Goal: Entertainment & Leisure: Consume media (video, audio)

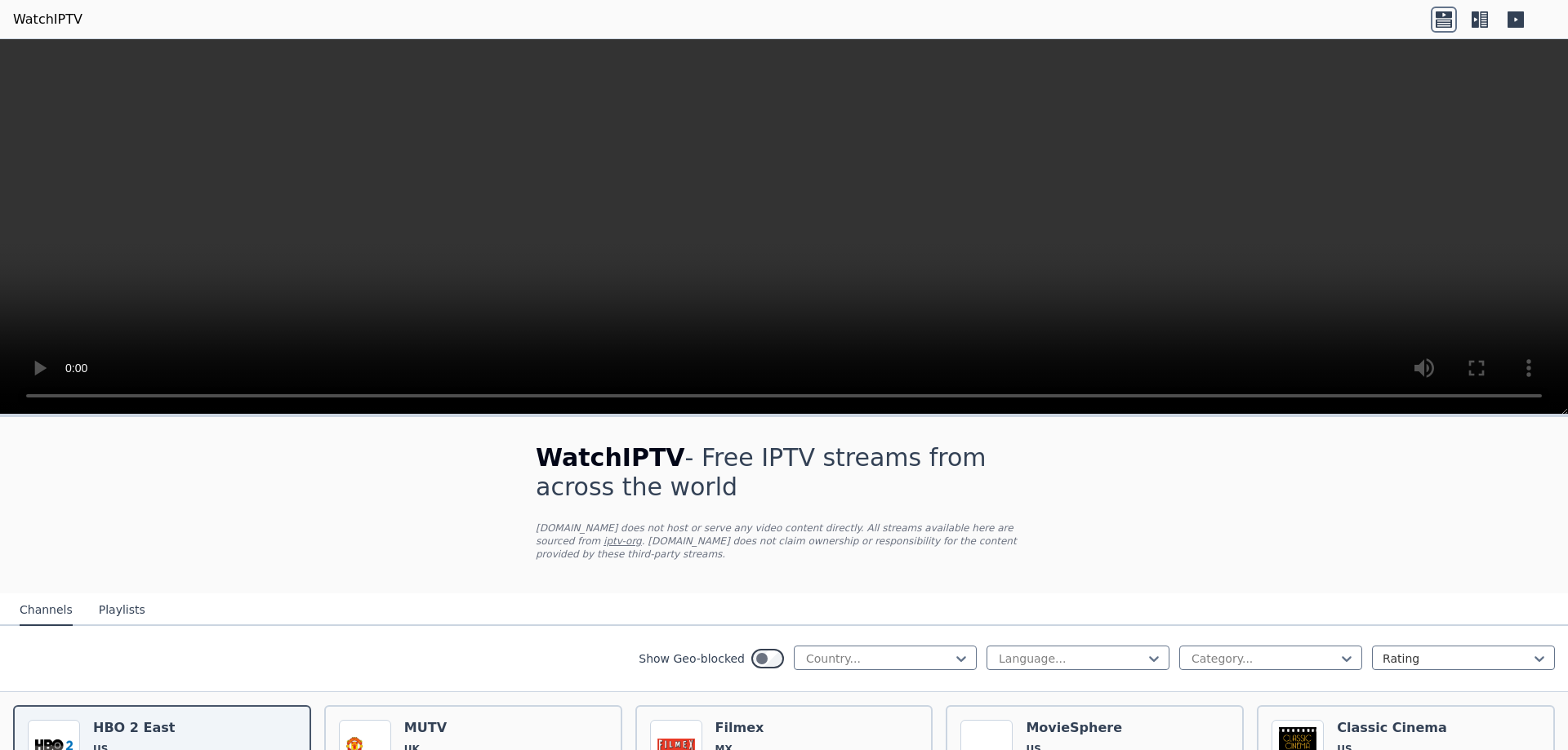
select select "****"
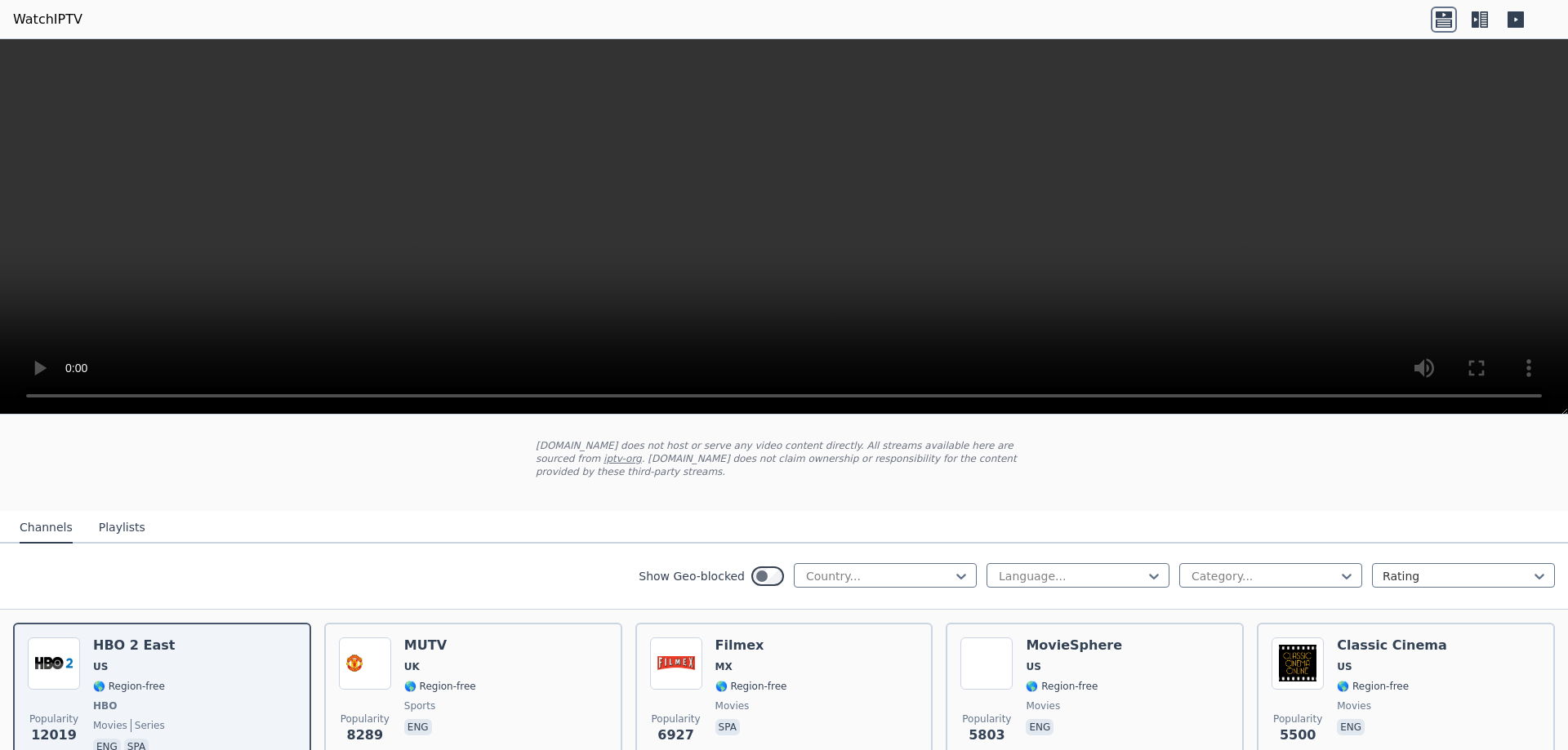
scroll to position [82, 0]
click at [953, 569] on icon at bounding box center [961, 577] width 16 height 16
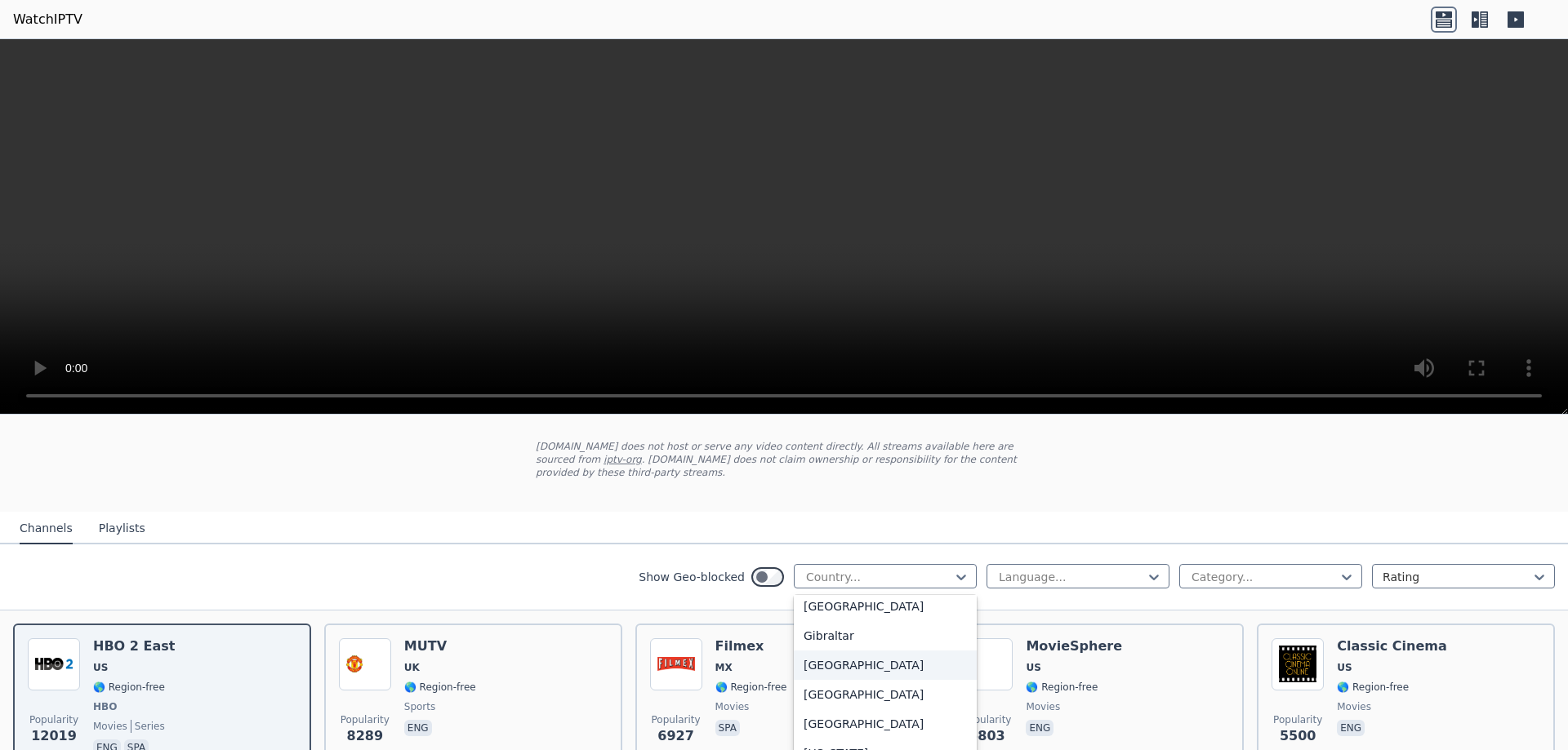
click at [820, 666] on div "Greece" at bounding box center [885, 665] width 183 height 30
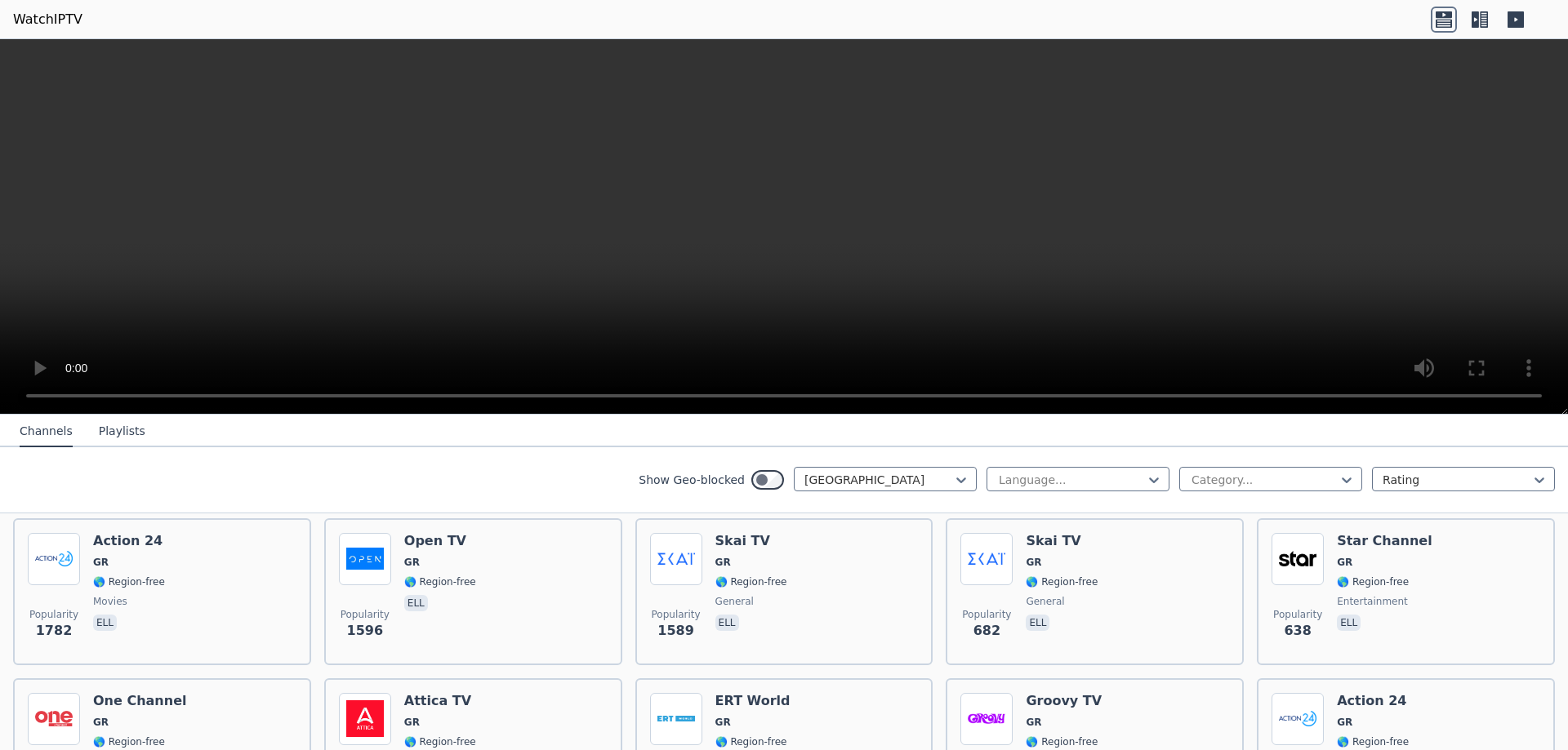
scroll to position [163, 0]
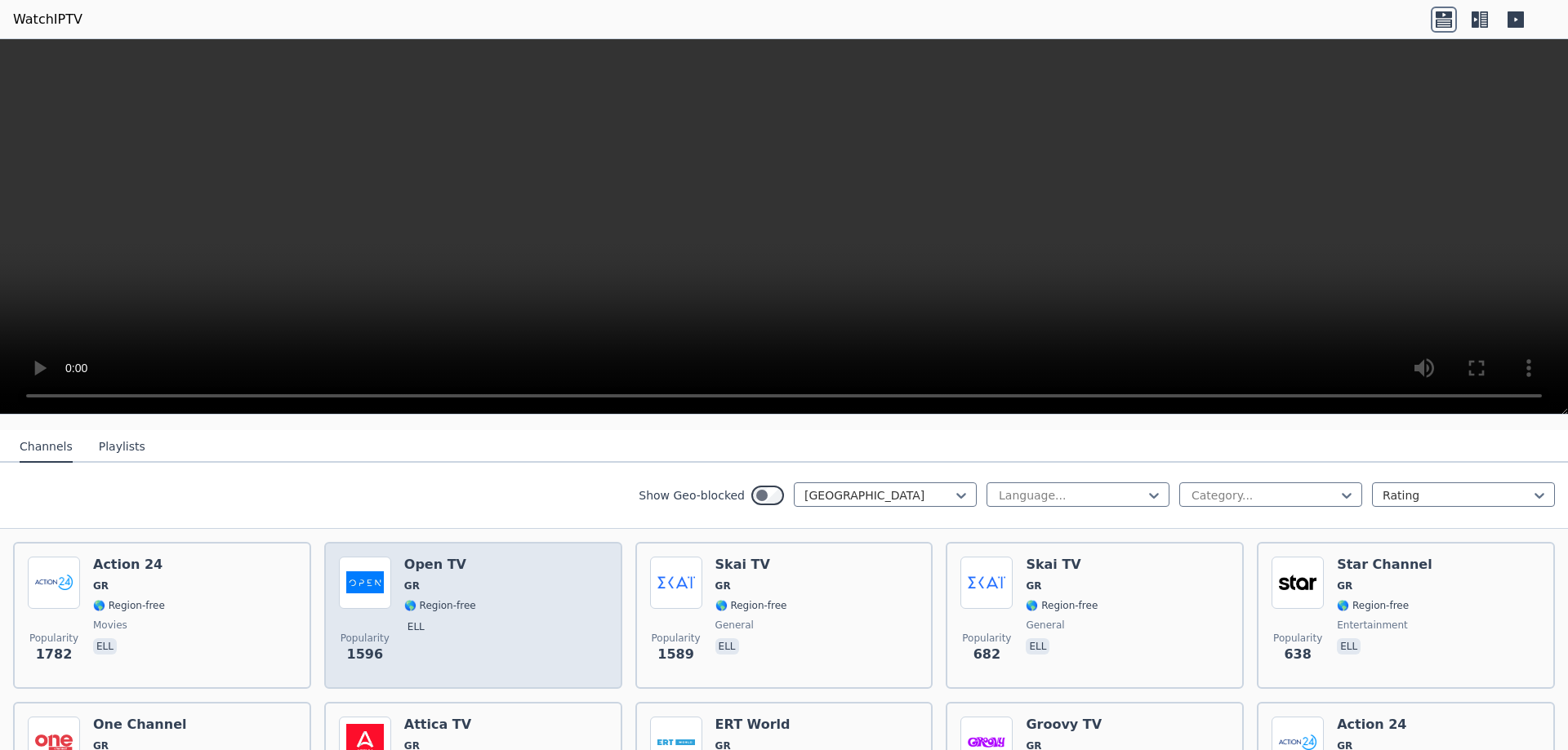
click at [406, 557] on h6 "Open TV" at bounding box center [440, 565] width 72 height 16
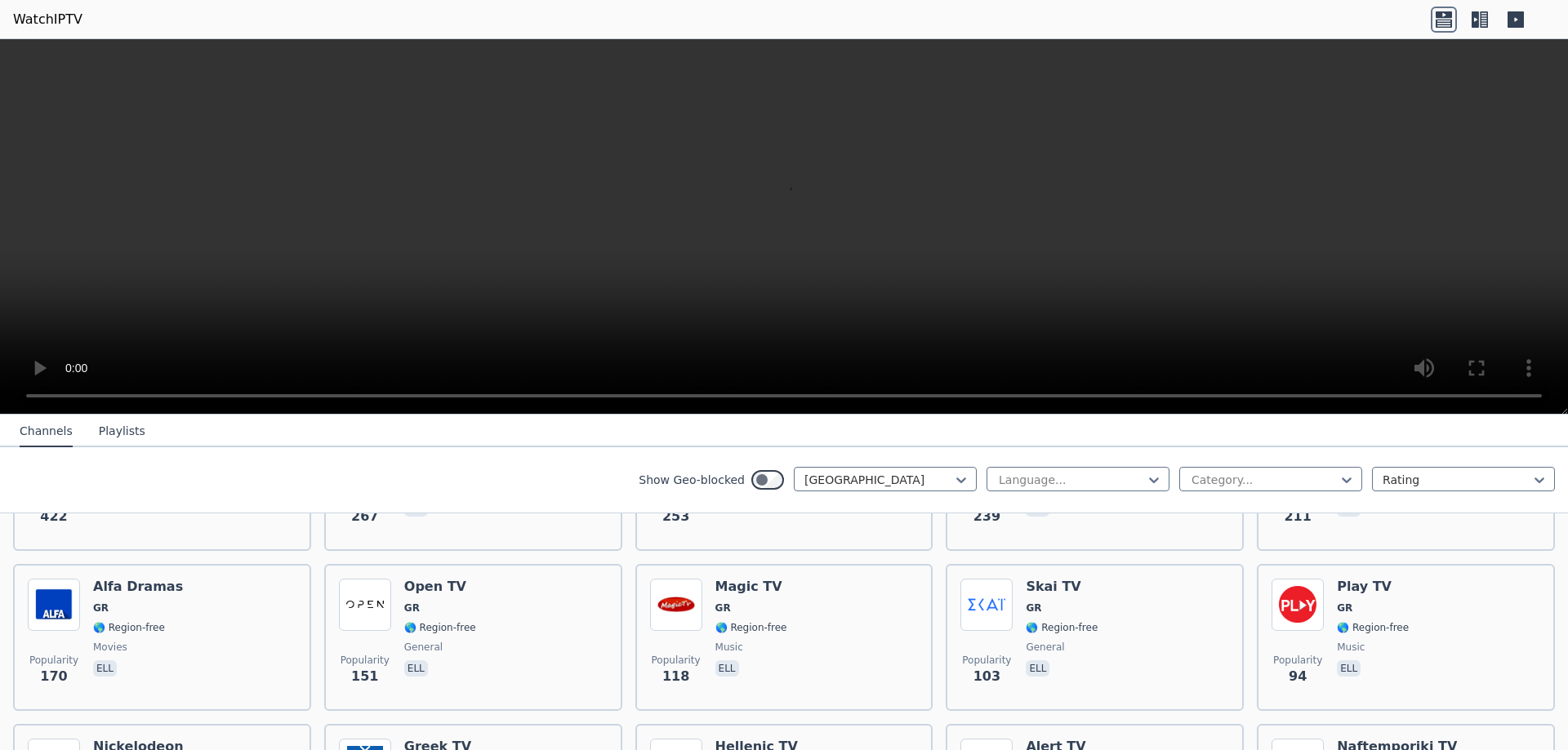
scroll to position [490, 0]
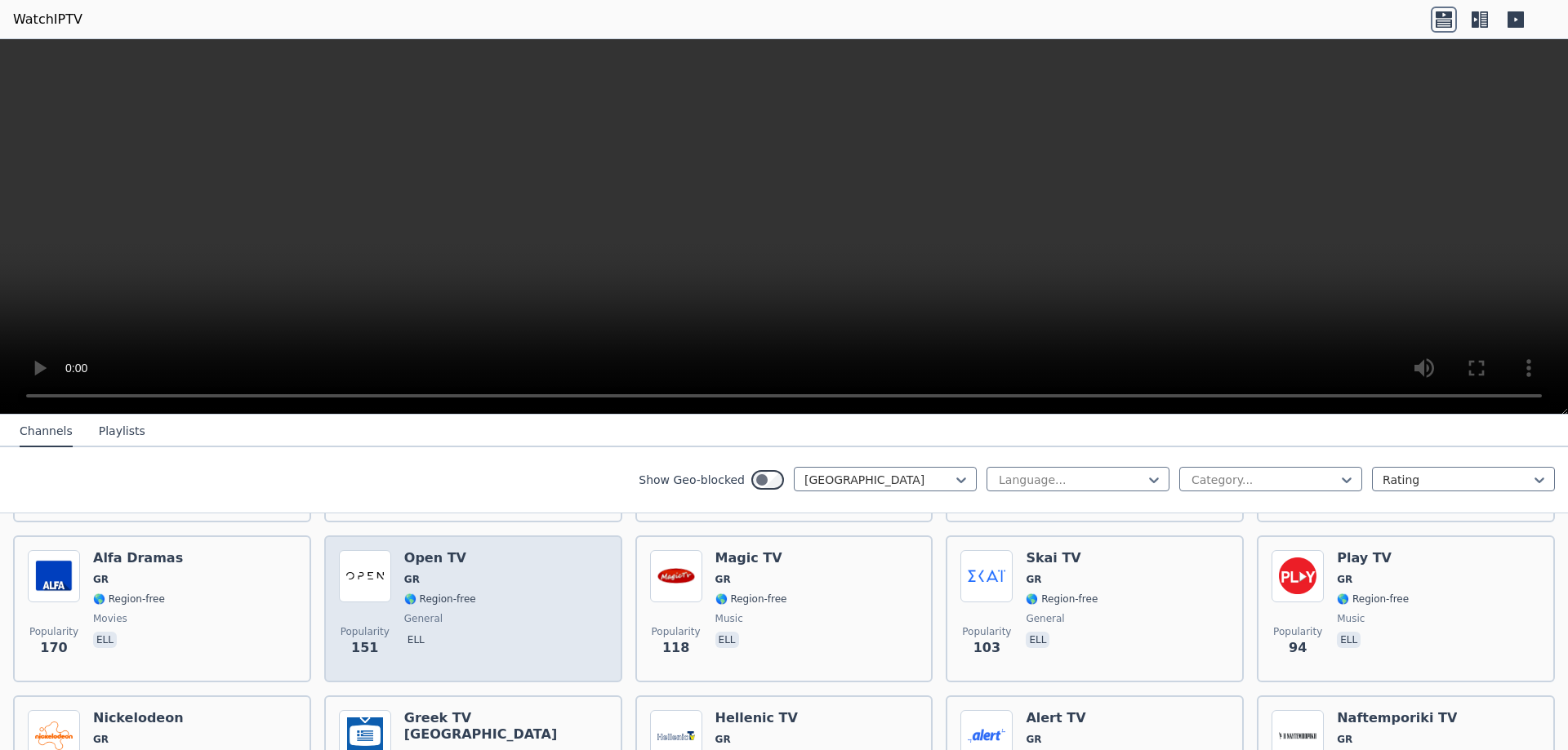
click at [477, 602] on div "Popularity 151 Open TV GR 🌎 Region-free general ell" at bounding box center [473, 608] width 268 height 118
click at [377, 574] on img at bounding box center [365, 576] width 52 height 52
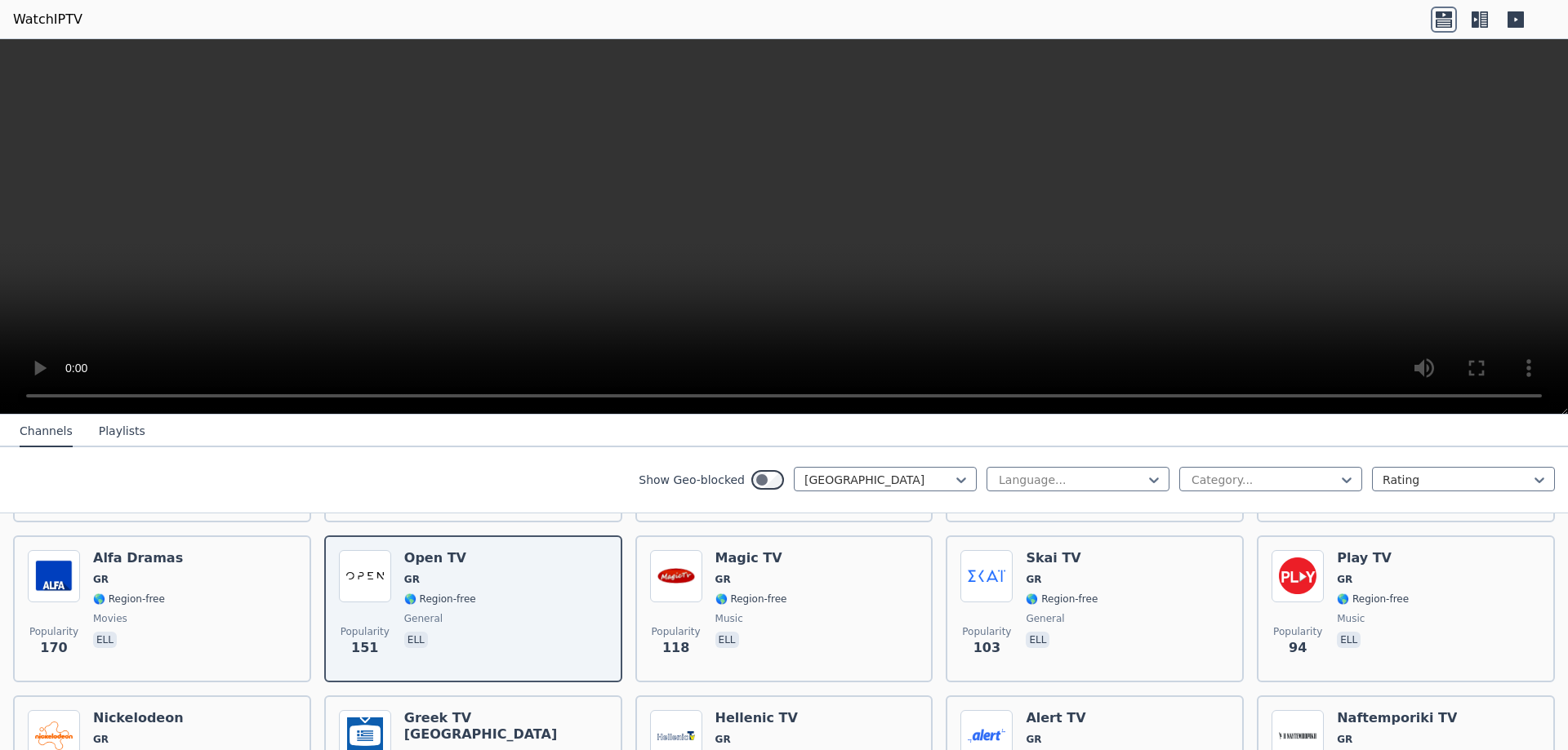
click at [107, 435] on button "Playlists" at bounding box center [122, 432] width 47 height 31
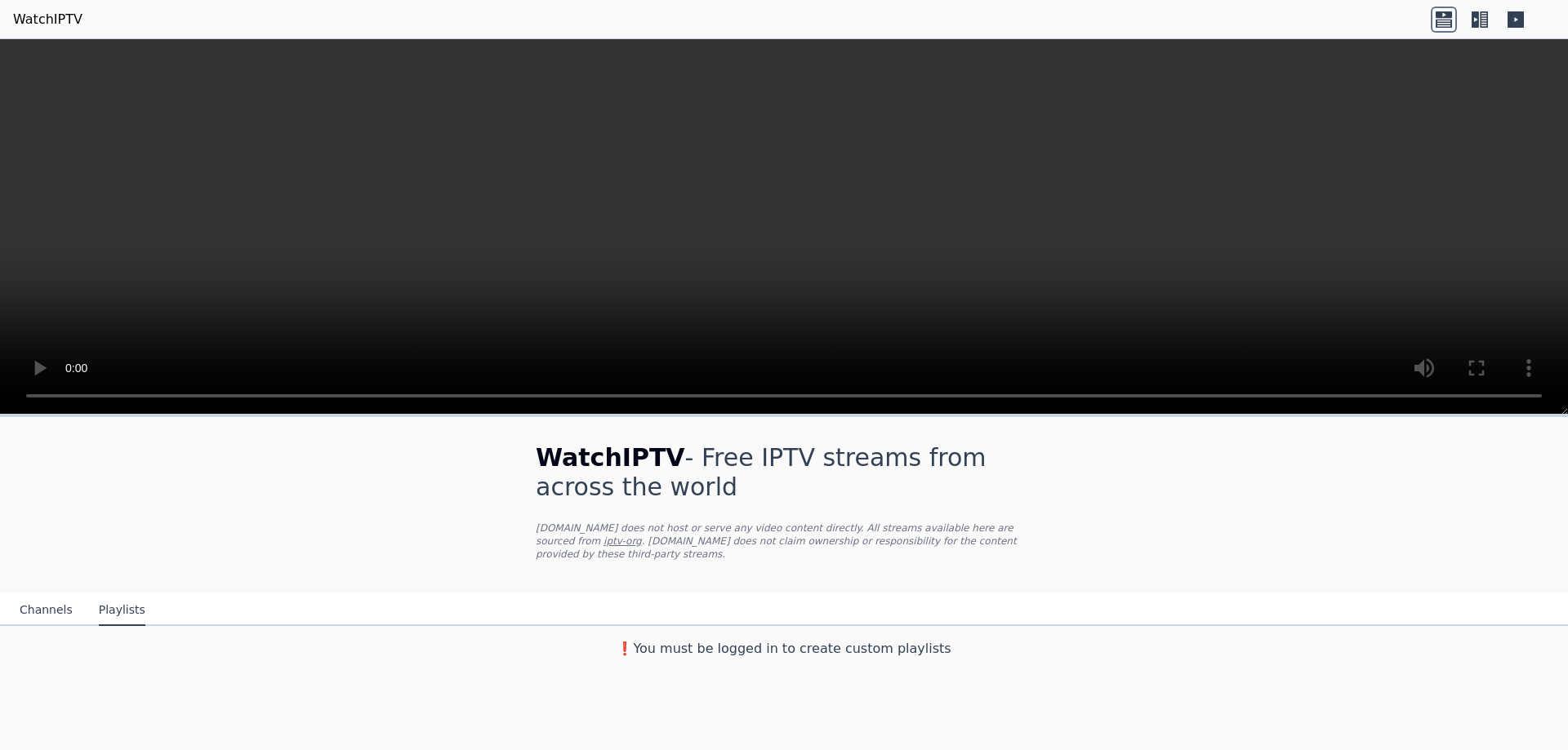
click at [40, 596] on button "Channels" at bounding box center [46, 610] width 53 height 31
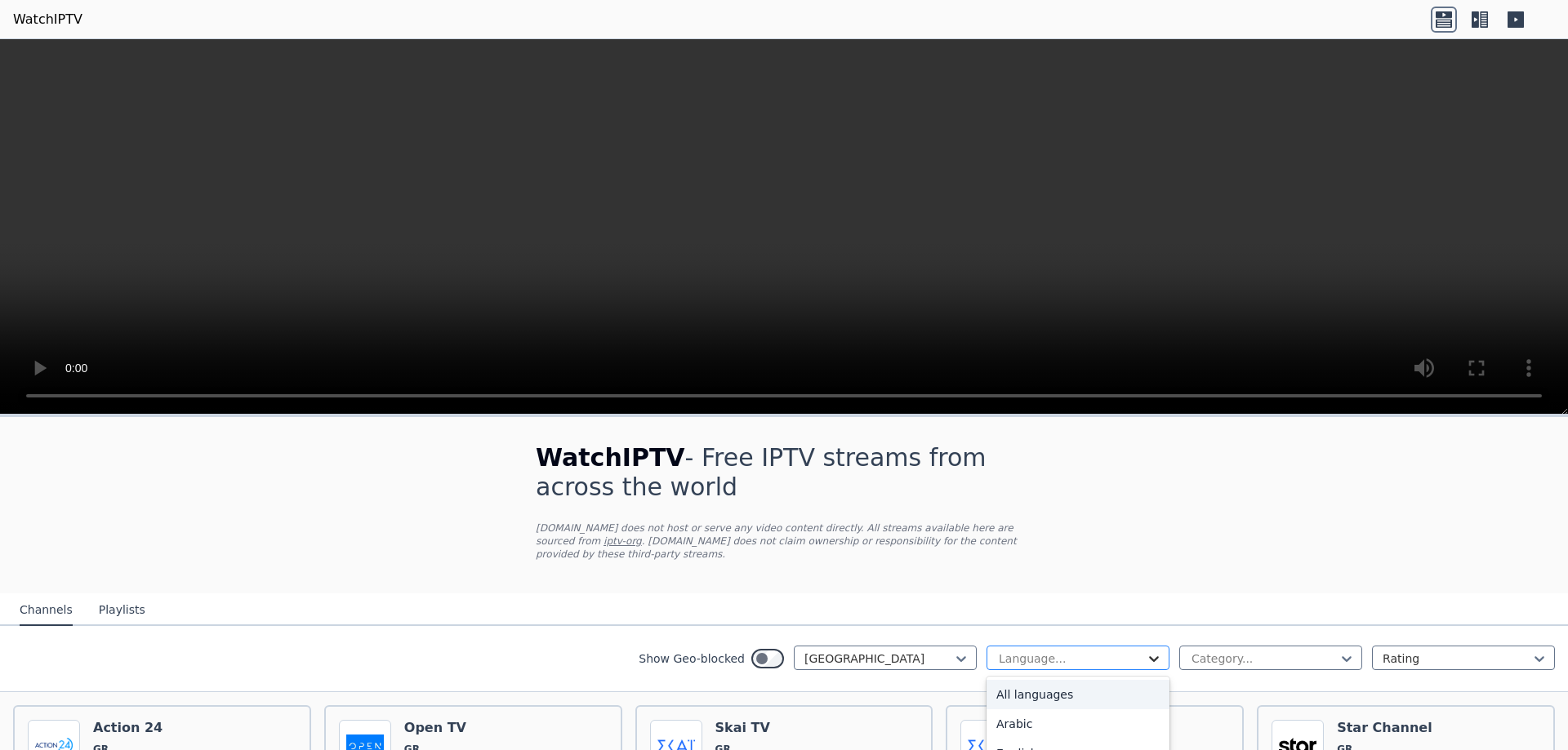
click at [1146, 650] on icon at bounding box center [1154, 658] width 16 height 16
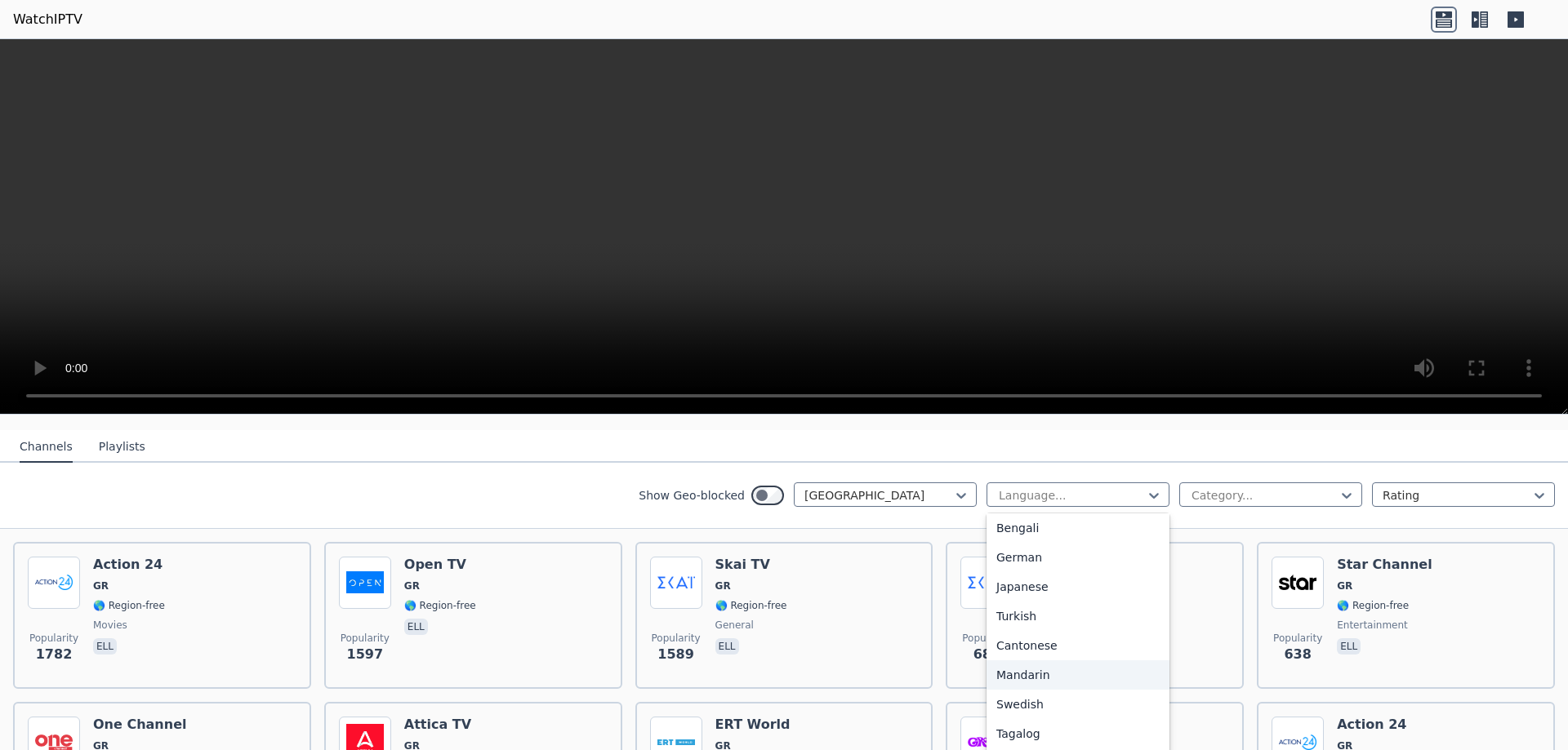
scroll to position [408, 0]
click at [1000, 726] on div "Greek" at bounding box center [1078, 740] width 183 height 30
click at [1338, 487] on icon at bounding box center [1346, 495] width 16 height 16
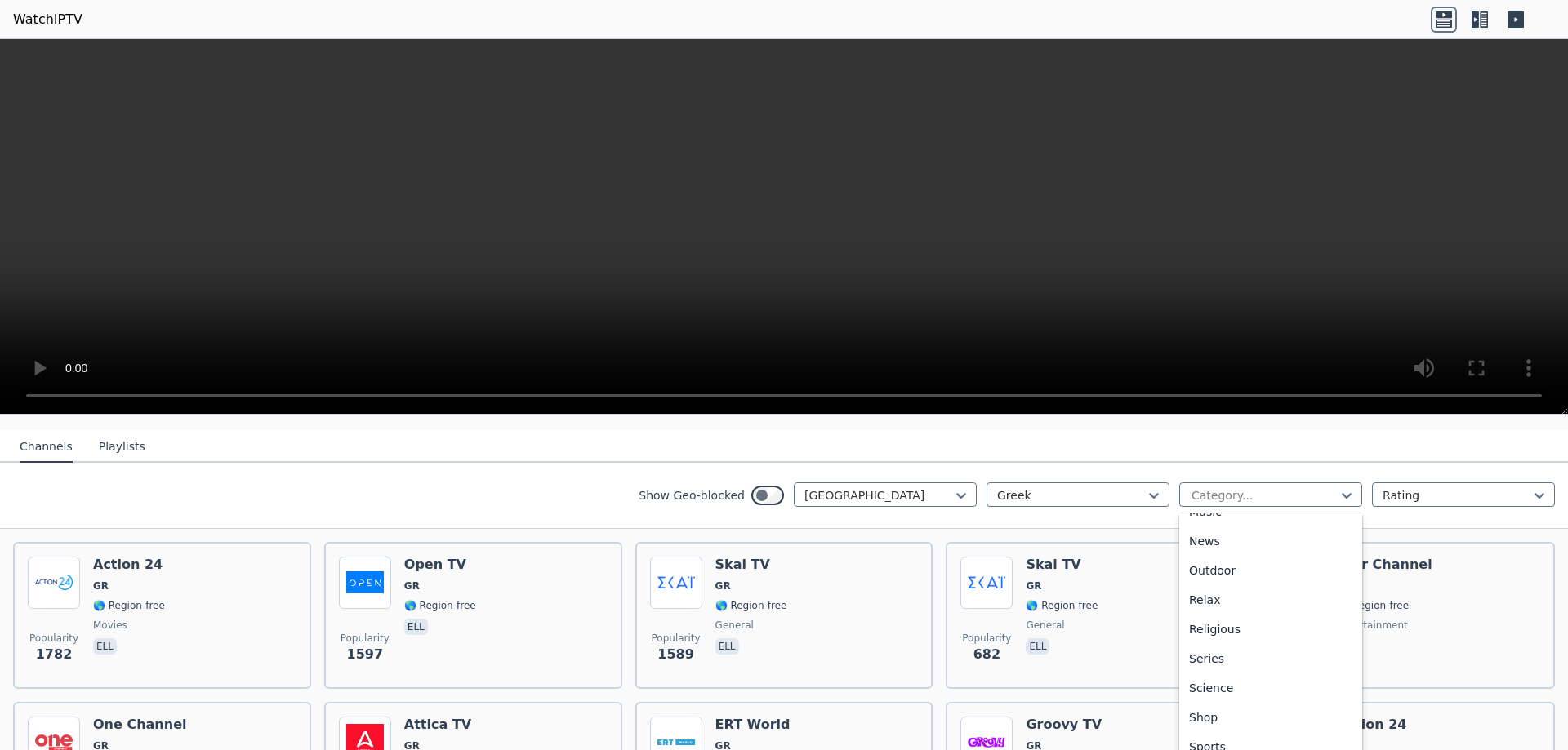
scroll to position [555, 0]
click at [1201, 670] on div "Sports" at bounding box center [1271, 681] width 183 height 30
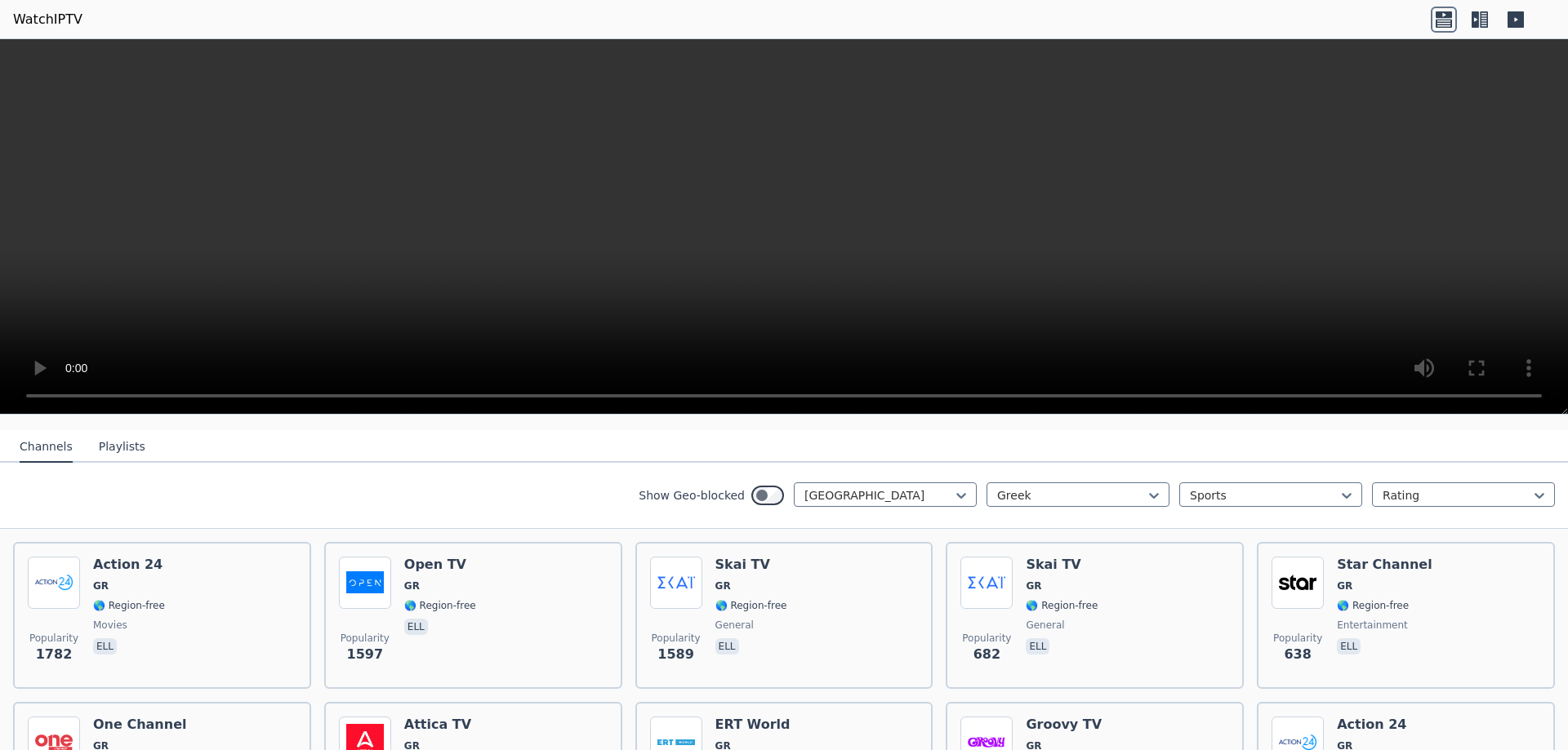
scroll to position [10, 0]
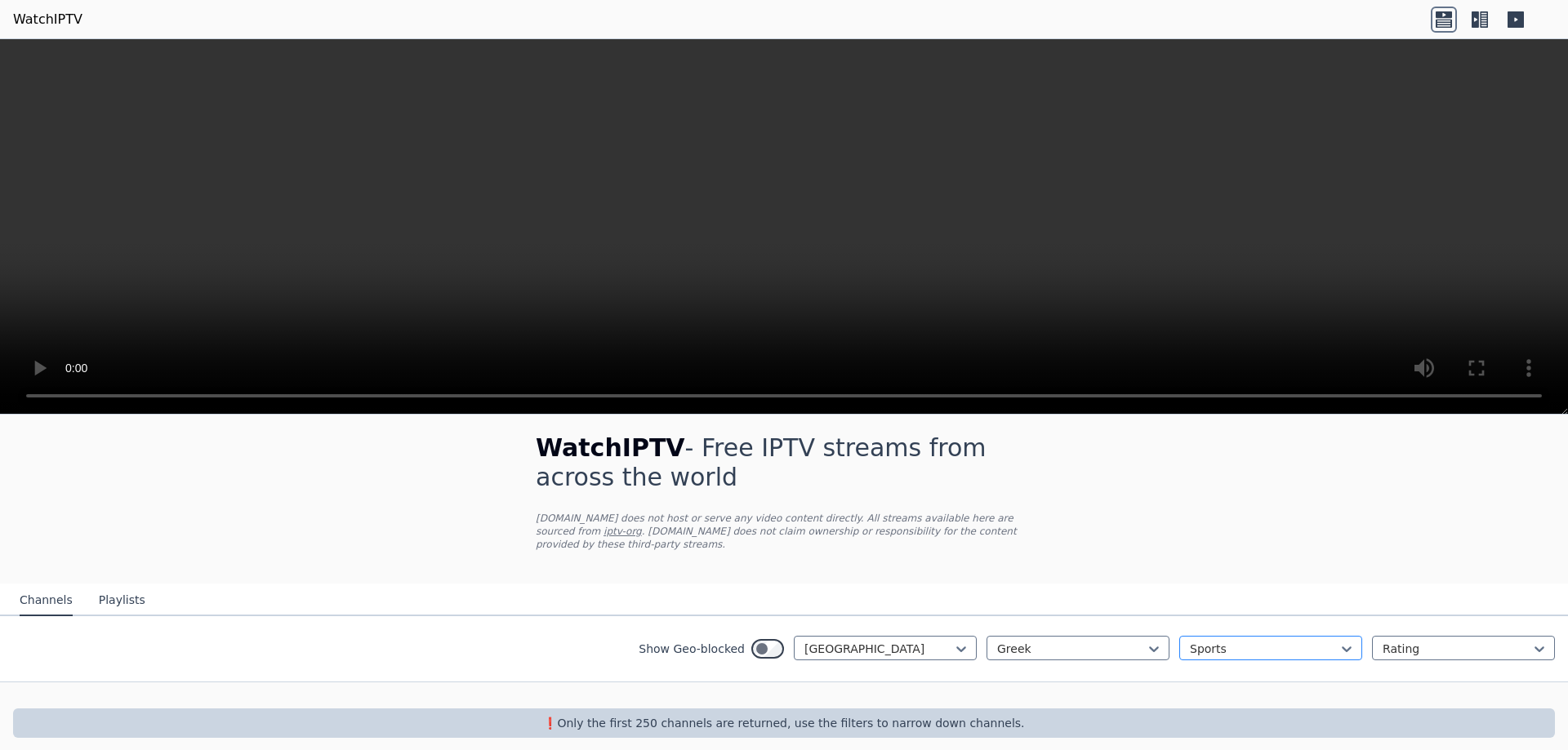
click at [1318, 636] on div "option Sports, selected. Sports" at bounding box center [1271, 648] width 183 height 24
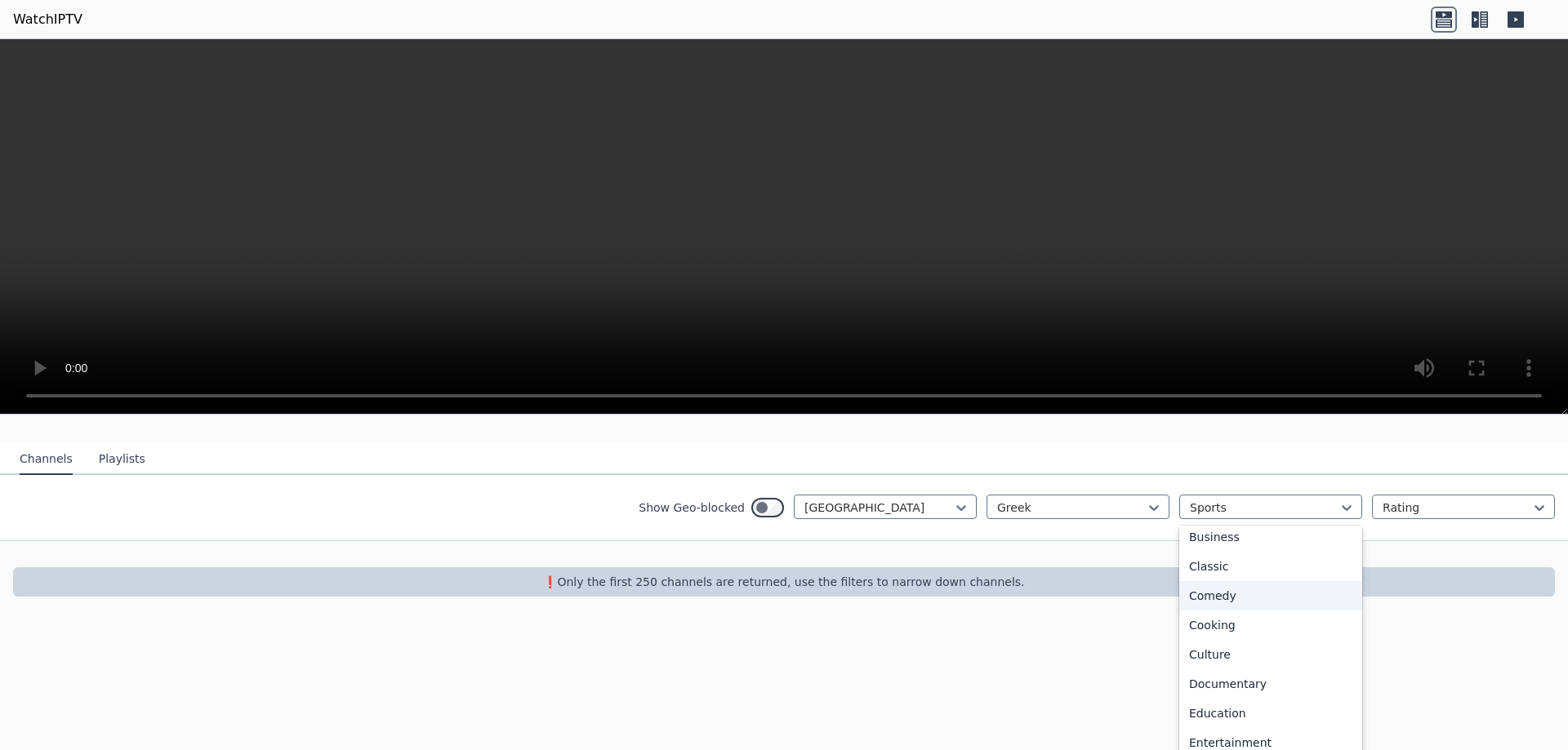
scroll to position [0, 0]
click at [1218, 529] on div "All categories" at bounding box center [1271, 544] width 183 height 30
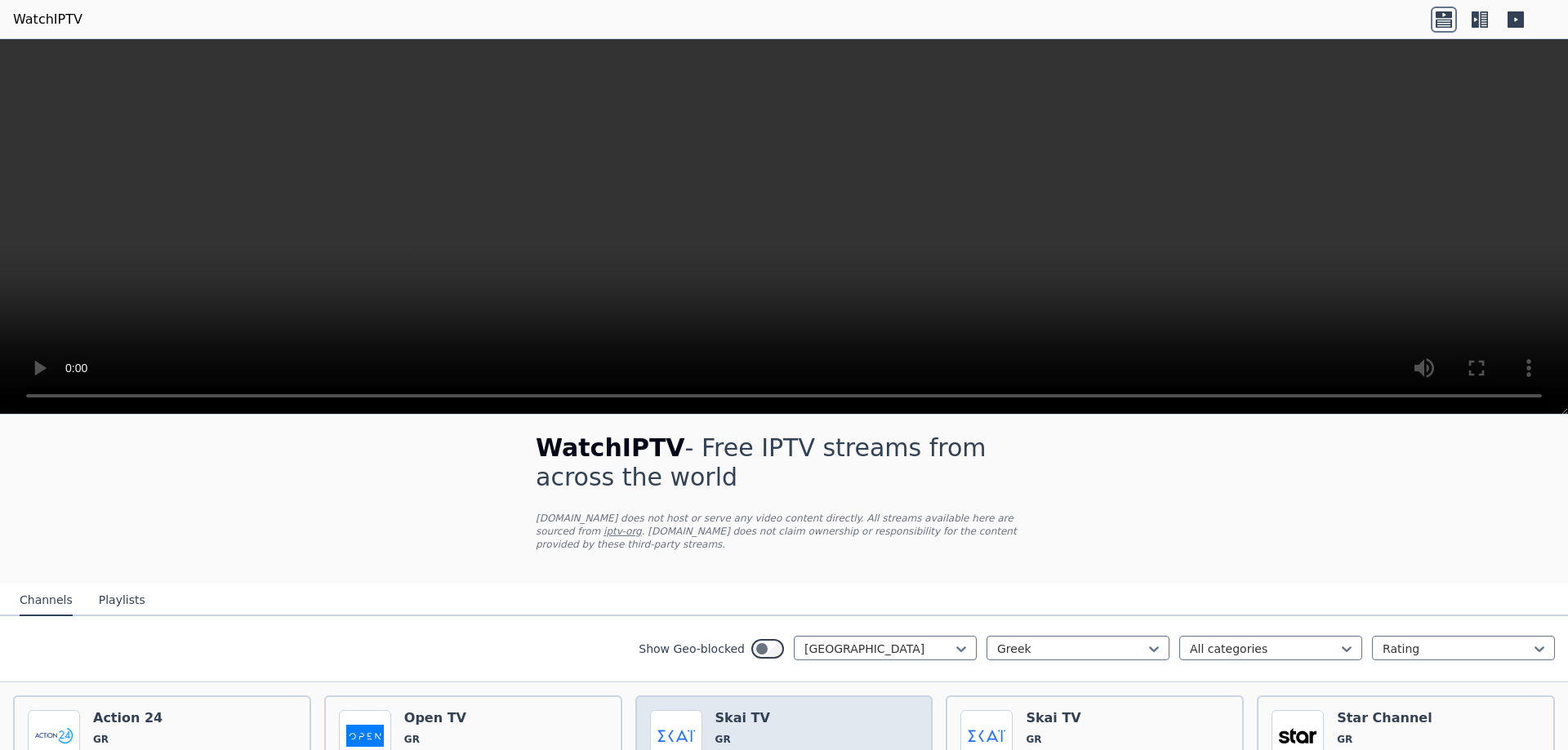
scroll to position [151, 0]
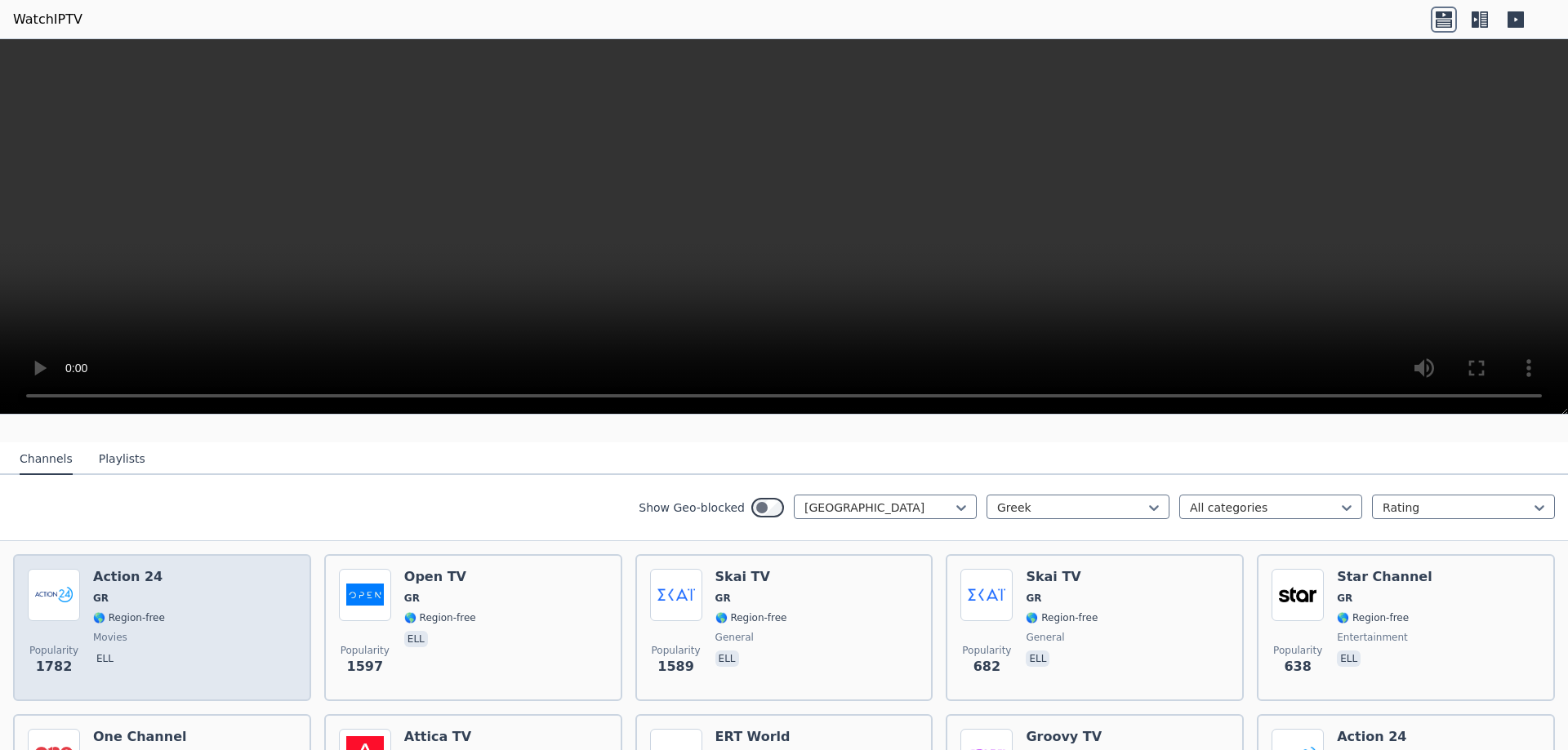
click at [137, 611] on span "🌎 Region-free" at bounding box center [129, 617] width 72 height 13
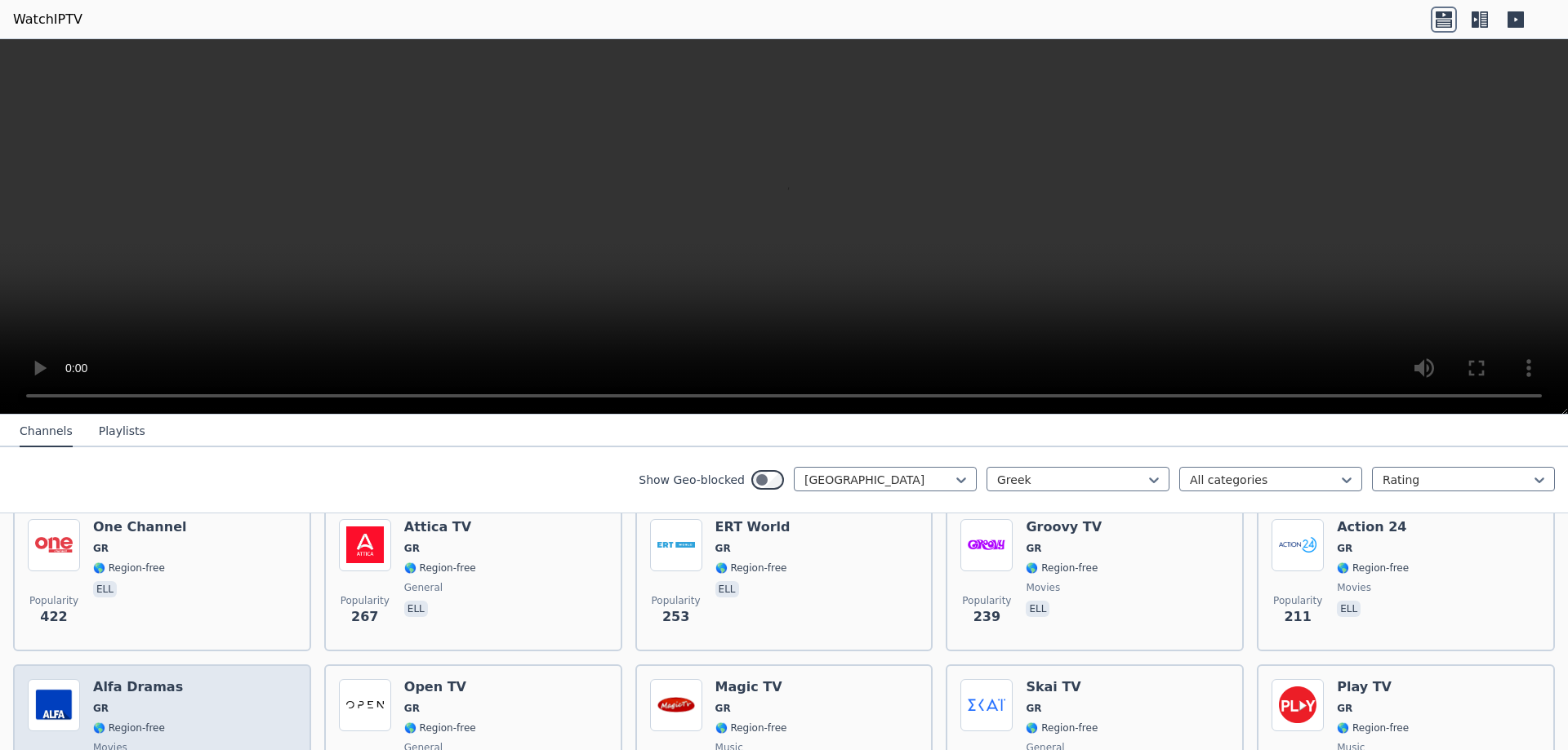
scroll to position [477, 0]
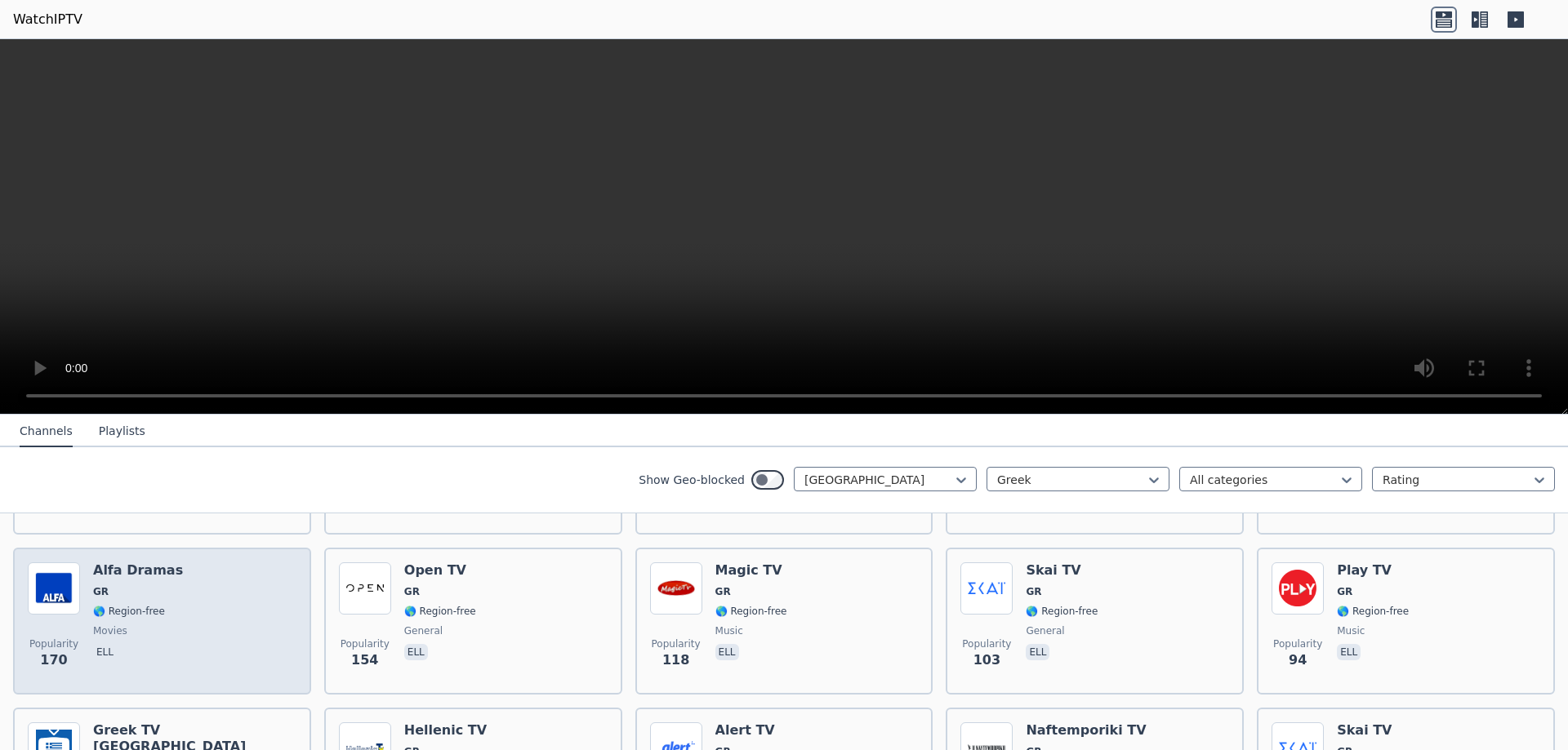
click at [123, 605] on span "🌎 Region-free" at bounding box center [129, 611] width 72 height 13
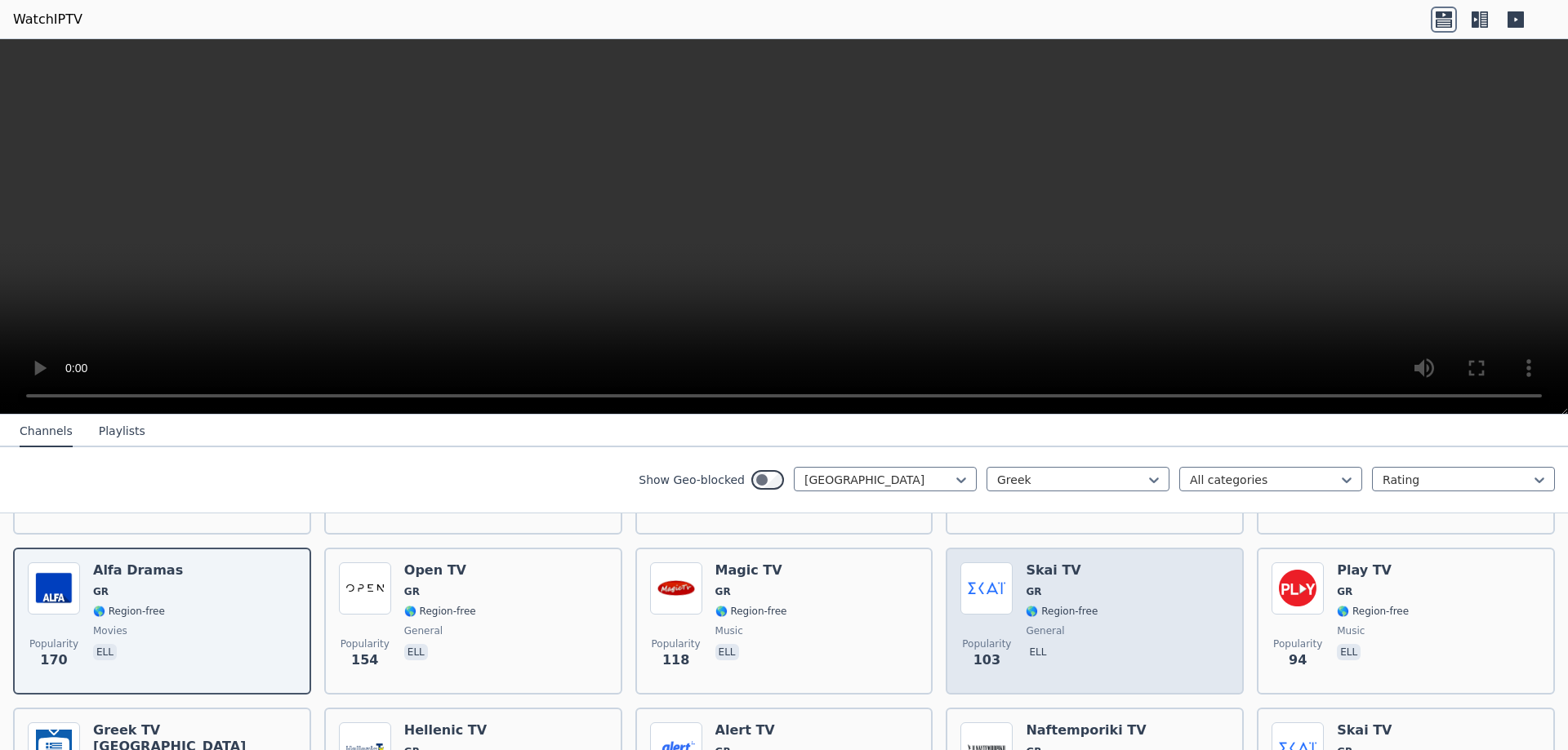
click at [1059, 585] on span "GR" at bounding box center [1062, 591] width 72 height 13
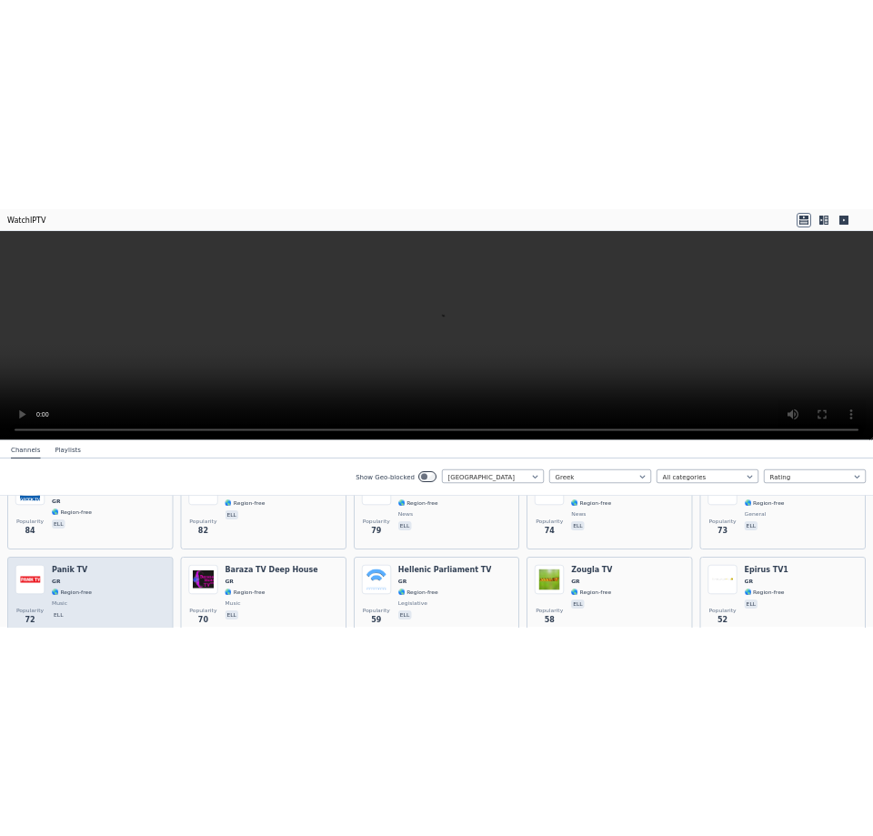
scroll to position [896, 0]
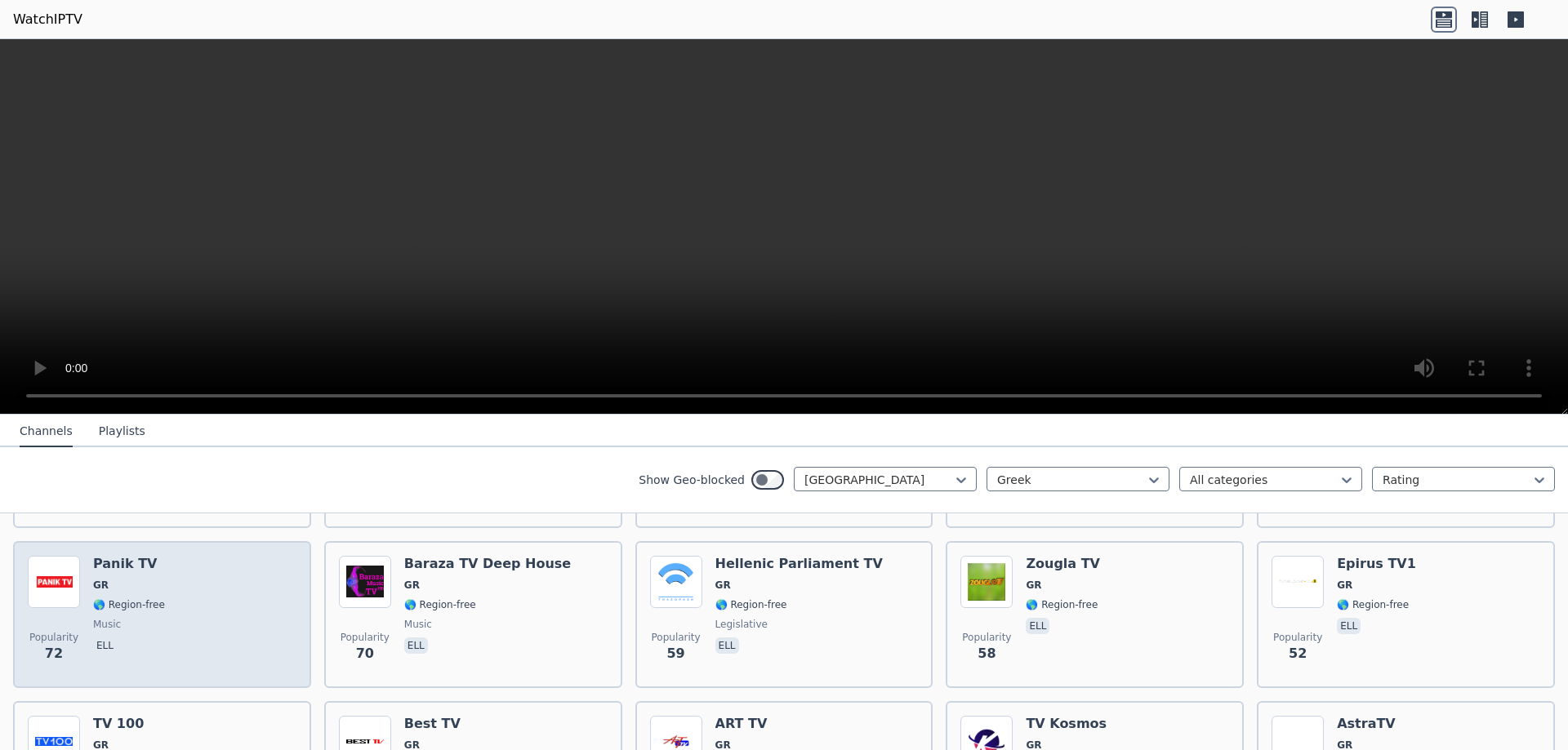
click at [151, 620] on div "Panik TV GR 🌎 Region-free music ell" at bounding box center [129, 615] width 72 height 118
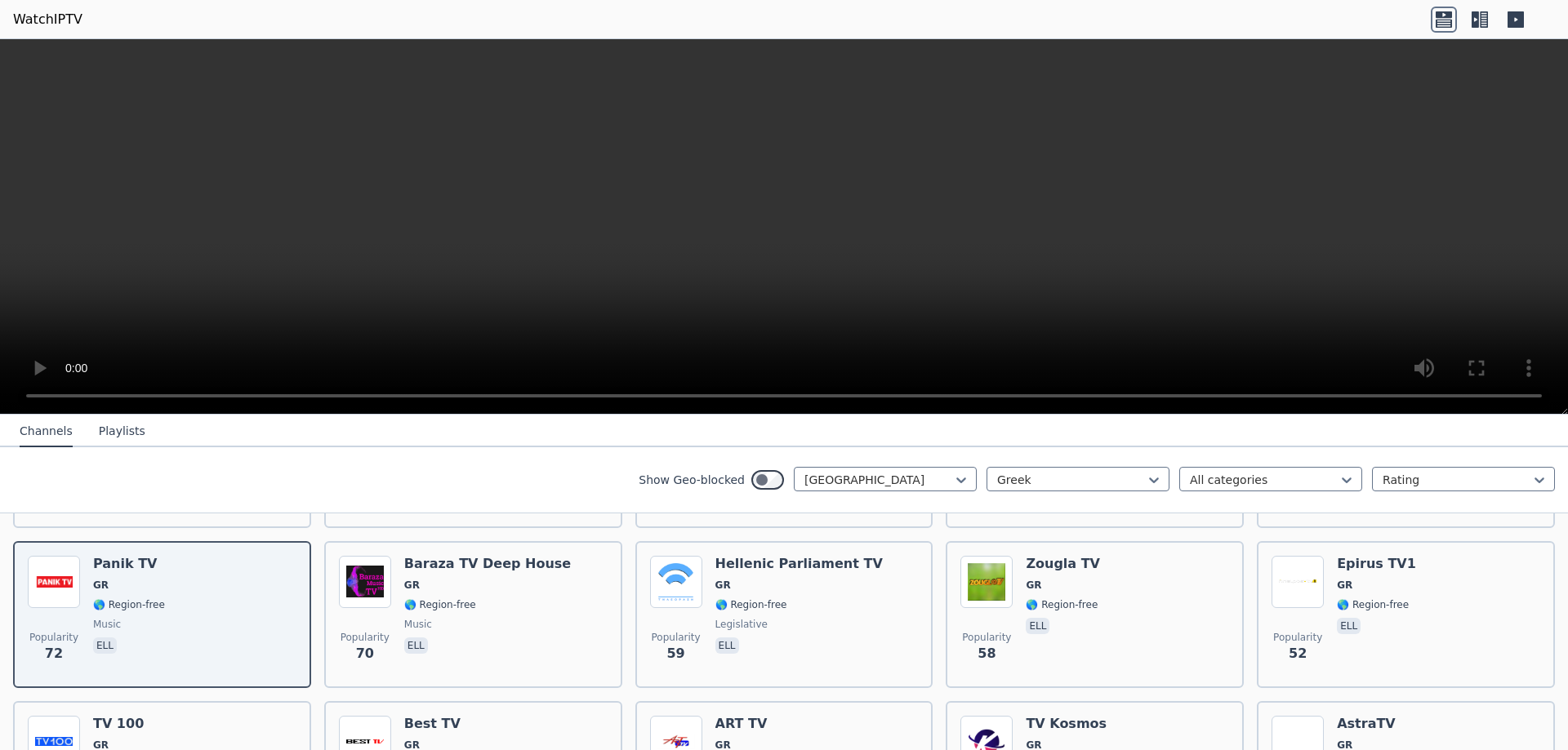
drag, startPoint x: 246, startPoint y: 249, endPoint x: 615, endPoint y: 481, distance: 435.9
drag, startPoint x: 373, startPoint y: 205, endPoint x: 799, endPoint y: 266, distance: 430.3
drag, startPoint x: 799, startPoint y: 266, endPoint x: 1161, endPoint y: 303, distance: 363.9
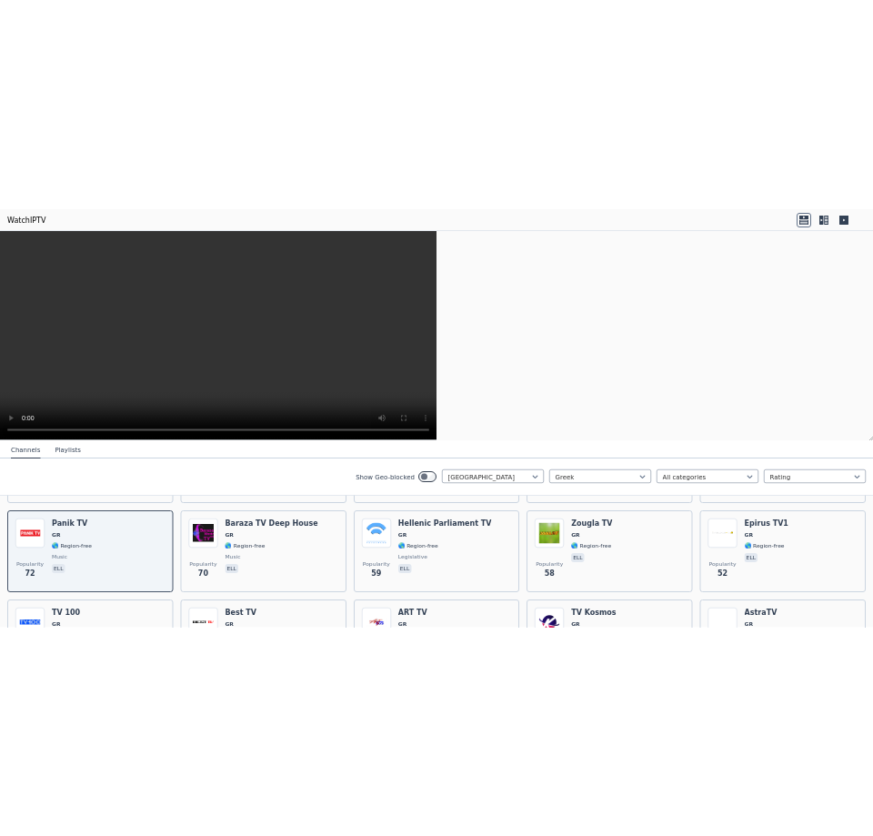
scroll to position [1291, 0]
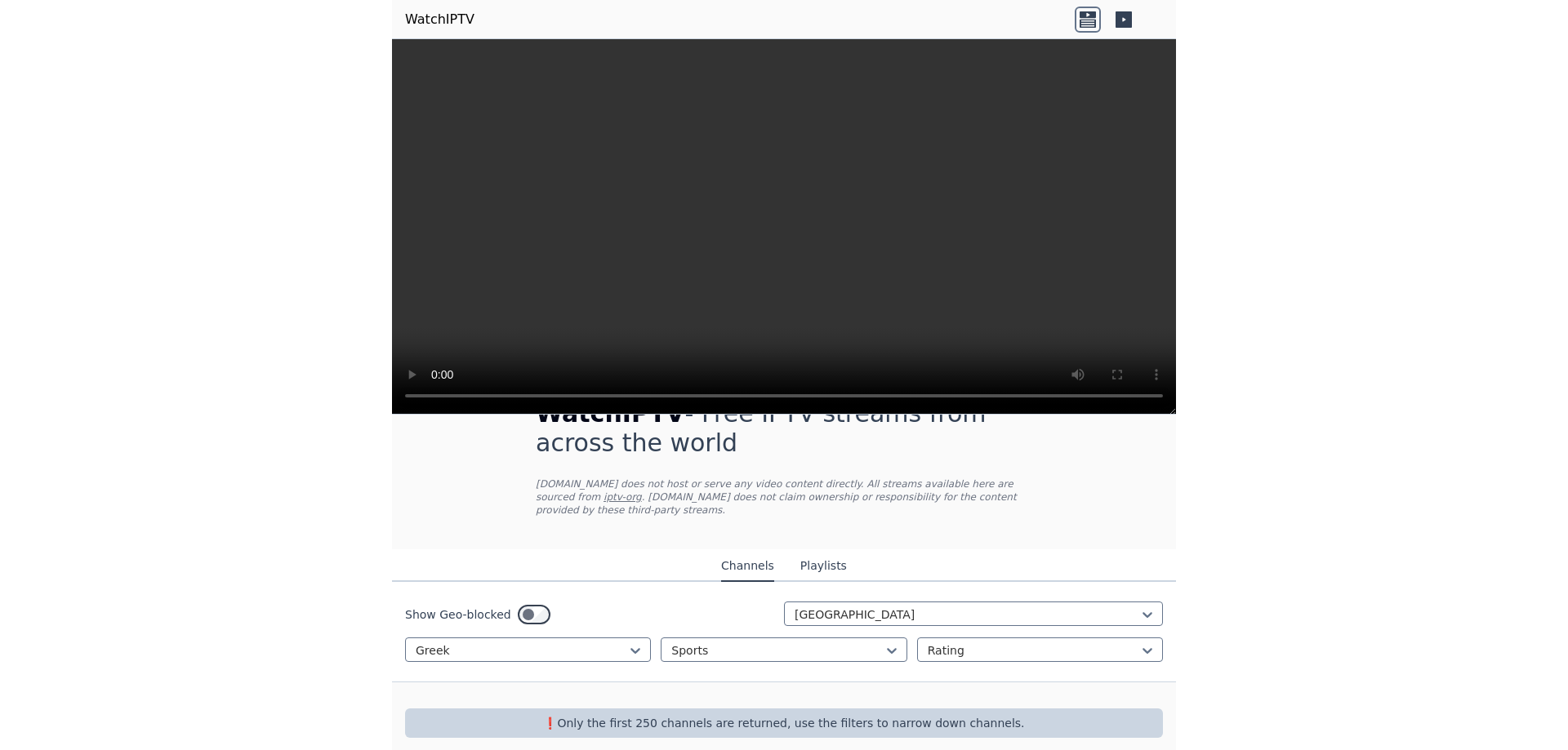
scroll to position [10, 0]
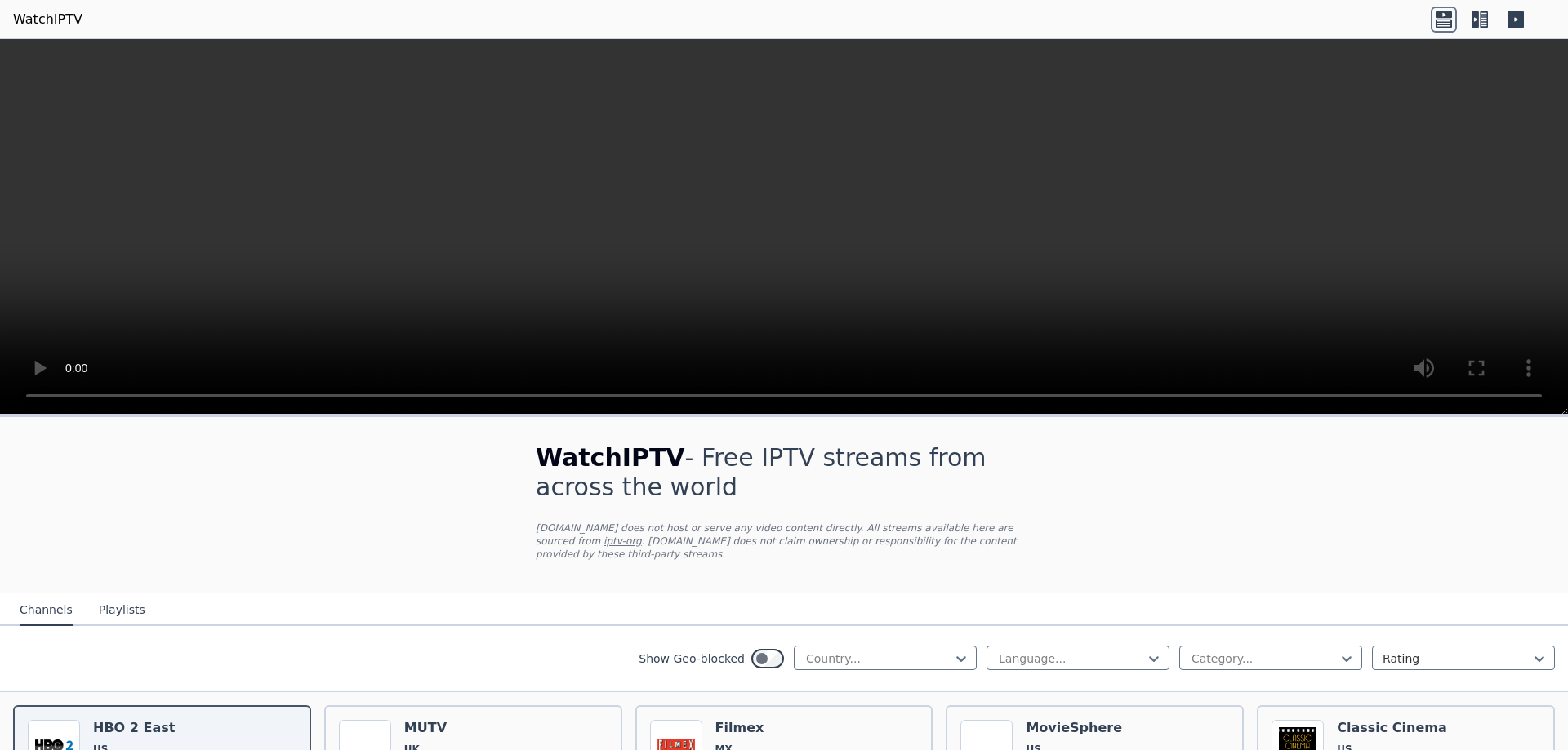
select select "****"
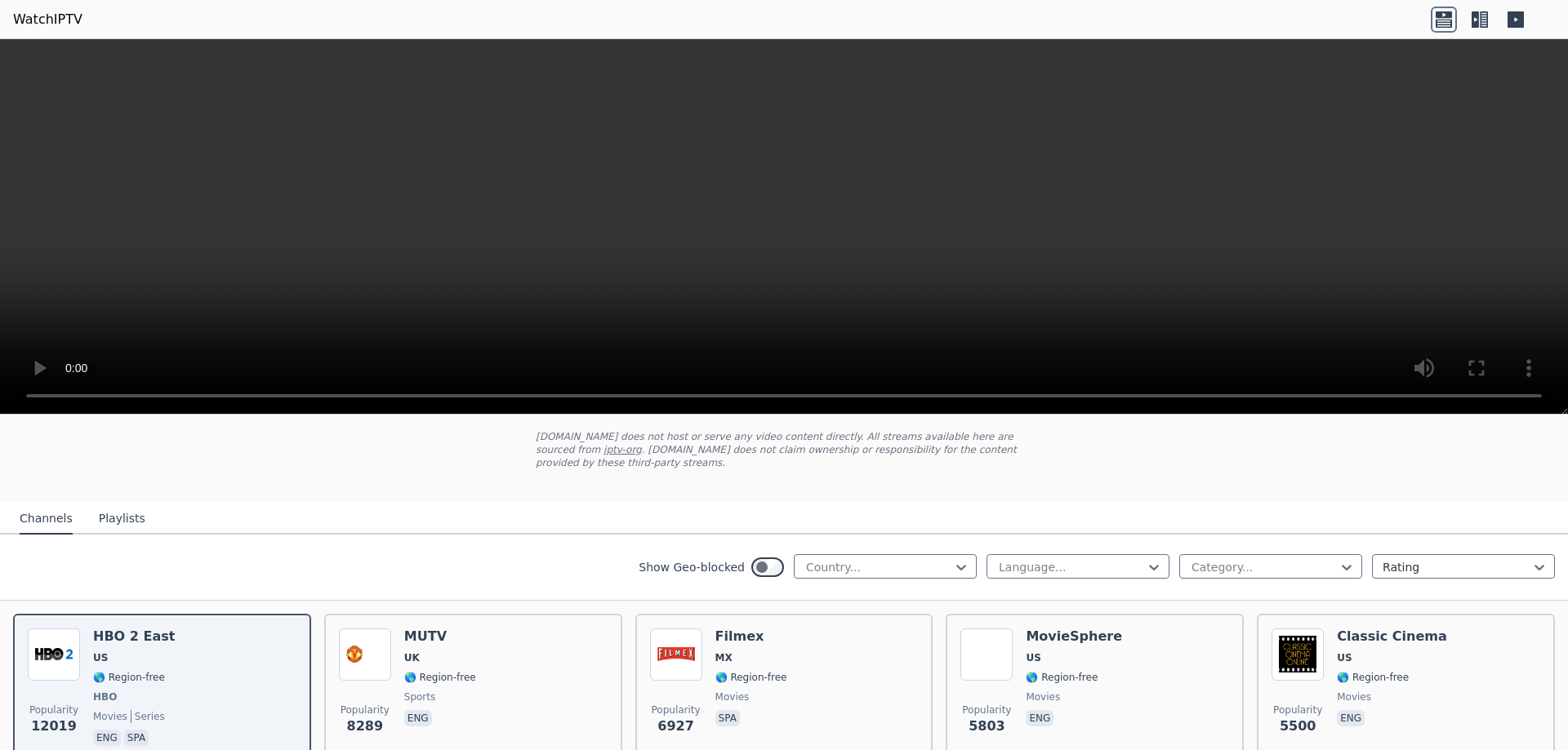
scroll to position [245, 0]
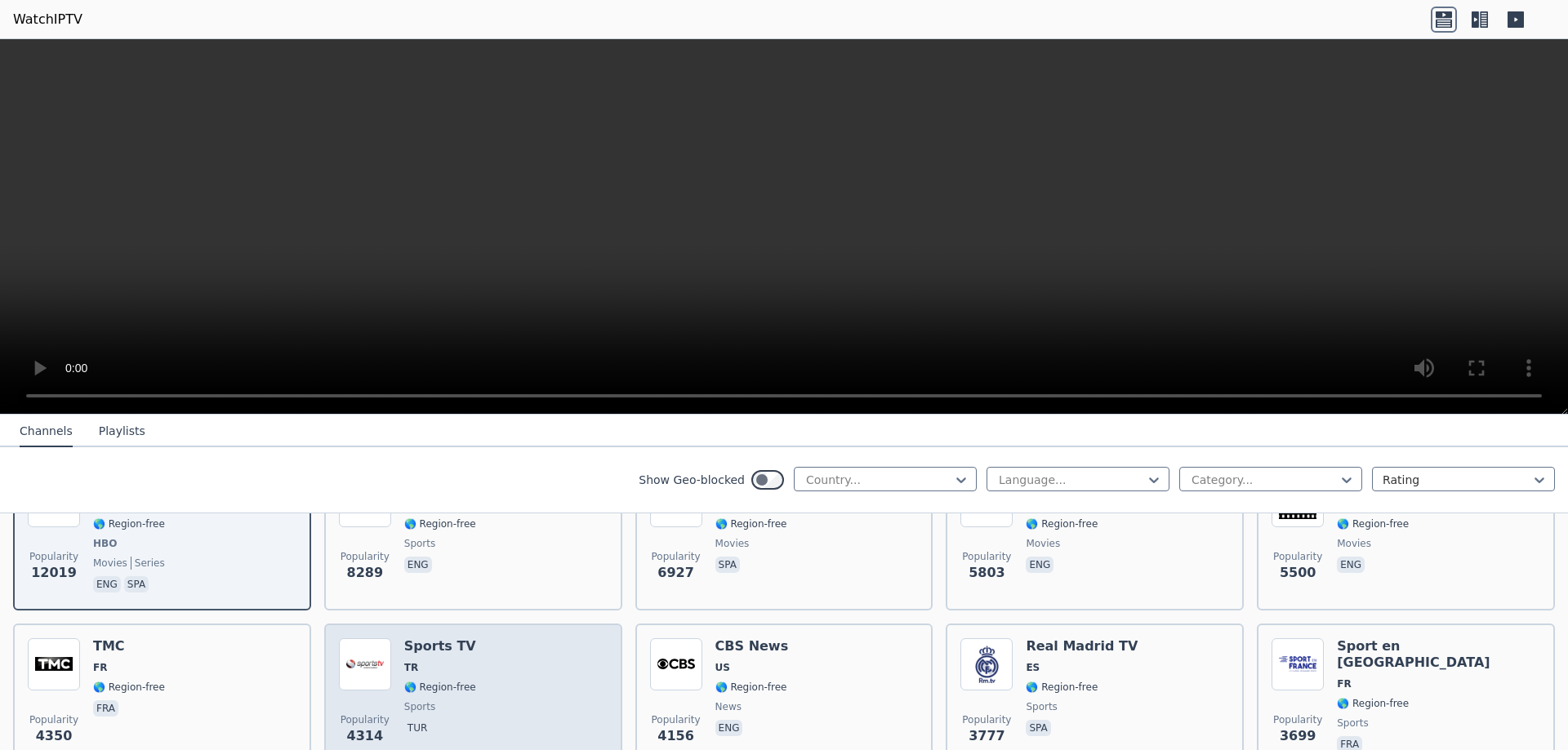
click at [459, 641] on h6 "Sports TV" at bounding box center [440, 647] width 72 height 16
